Goal: Check status: Check status

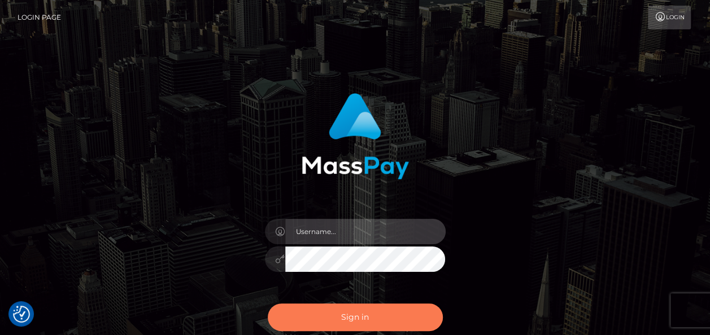
type input "india.of"
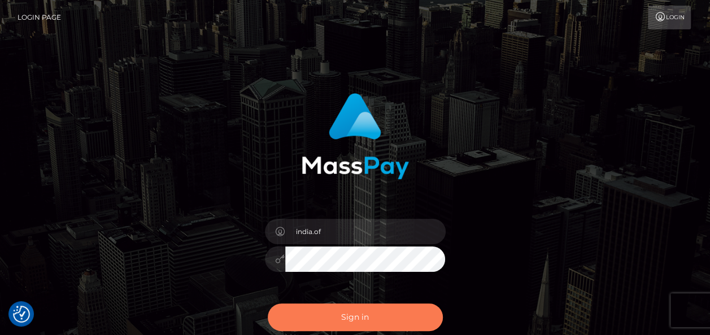
click at [366, 311] on button "Sign in" at bounding box center [355, 318] width 175 height 28
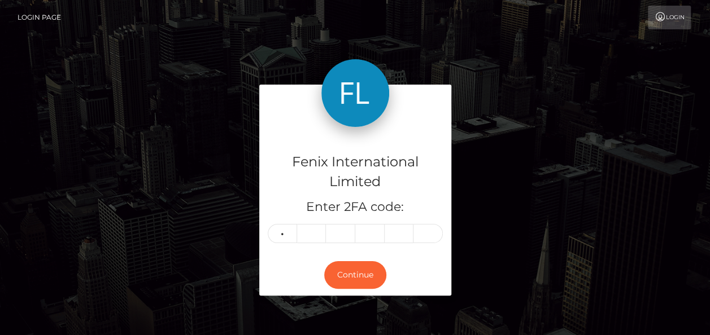
type input "5"
type input "6"
type input "8"
type input "7"
type input "4"
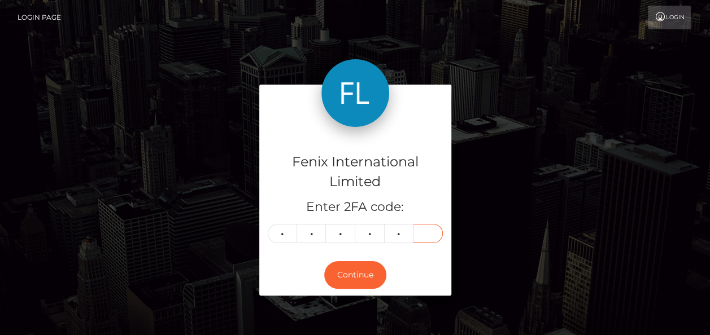
type input "1"
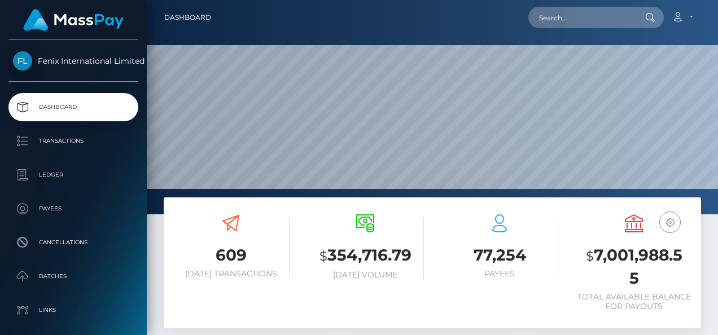
scroll to position [200, 168]
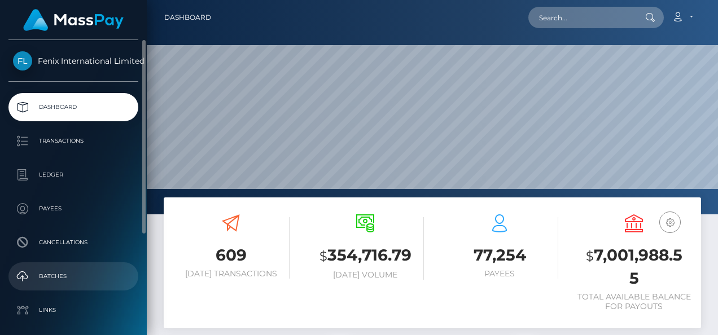
click at [84, 277] on p "Batches" at bounding box center [73, 276] width 121 height 17
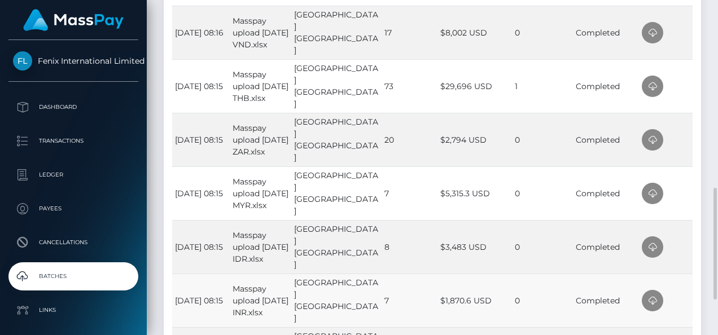
scroll to position [508, 0]
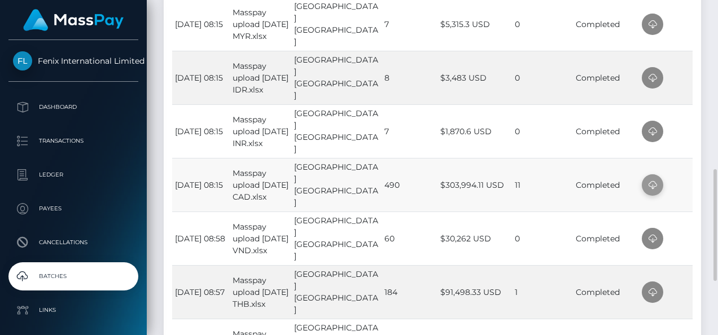
click at [654, 185] on icon at bounding box center [653, 185] width 14 height 14
drag, startPoint x: 677, startPoint y: 135, endPoint x: 658, endPoint y: 133, distance: 18.8
click at [677, 135] on td at bounding box center [666, 131] width 54 height 54
click at [653, 130] on icon at bounding box center [653, 132] width 14 height 14
click at [677, 85] on td at bounding box center [666, 78] width 54 height 54
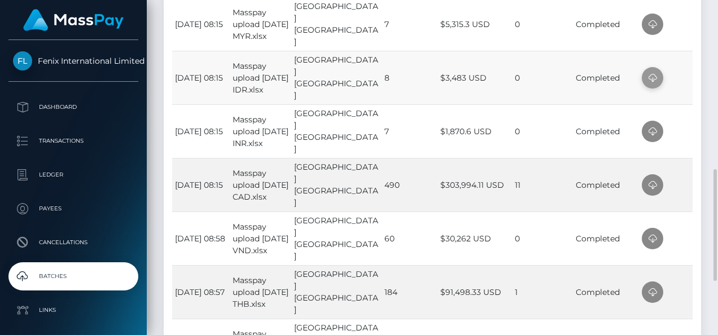
click at [657, 76] on span at bounding box center [652, 77] width 21 height 21
click at [670, 28] on td at bounding box center [666, 24] width 54 height 54
click at [654, 25] on icon at bounding box center [653, 25] width 14 height 14
click at [690, 25] on td at bounding box center [666, 24] width 54 height 54
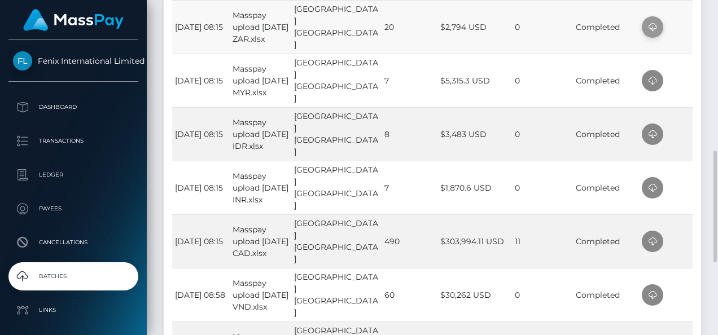
click at [646, 19] on span at bounding box center [652, 26] width 21 height 21
click at [684, 23] on td at bounding box center [666, 27] width 54 height 54
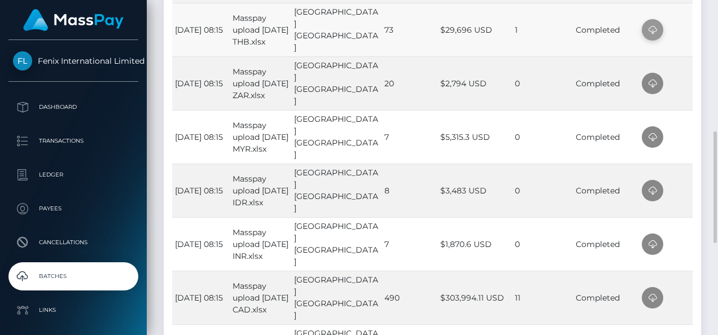
click at [655, 31] on icon at bounding box center [653, 30] width 14 height 14
click at [679, 30] on td at bounding box center [666, 30] width 54 height 54
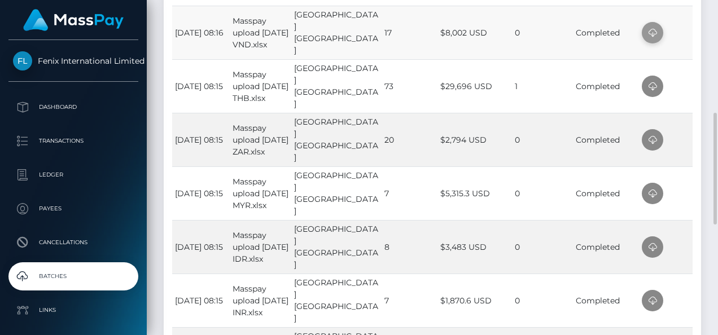
click at [652, 30] on icon at bounding box center [653, 33] width 14 height 14
click at [690, 32] on td at bounding box center [666, 33] width 54 height 54
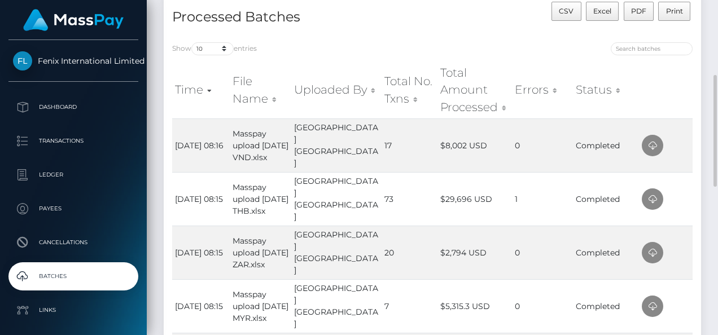
drag, startPoint x: 707, startPoint y: 131, endPoint x: 672, endPoint y: 104, distance: 44.3
